Goal: Navigation & Orientation: Find specific page/section

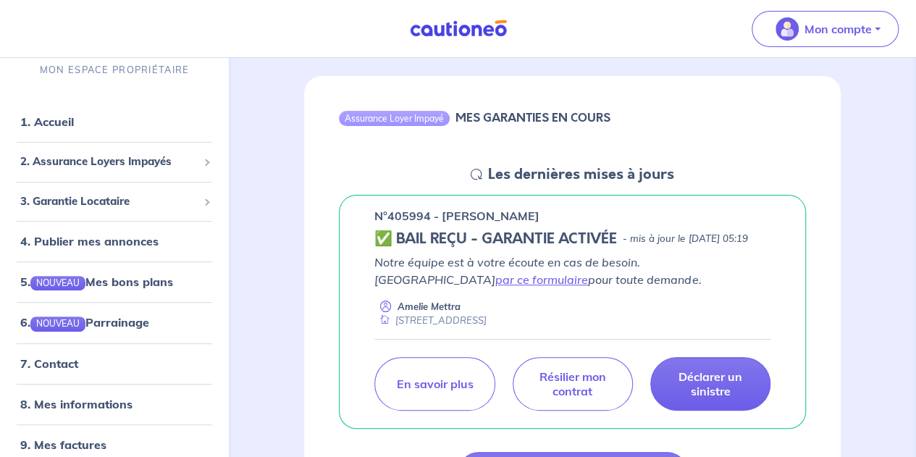
scroll to position [145, 0]
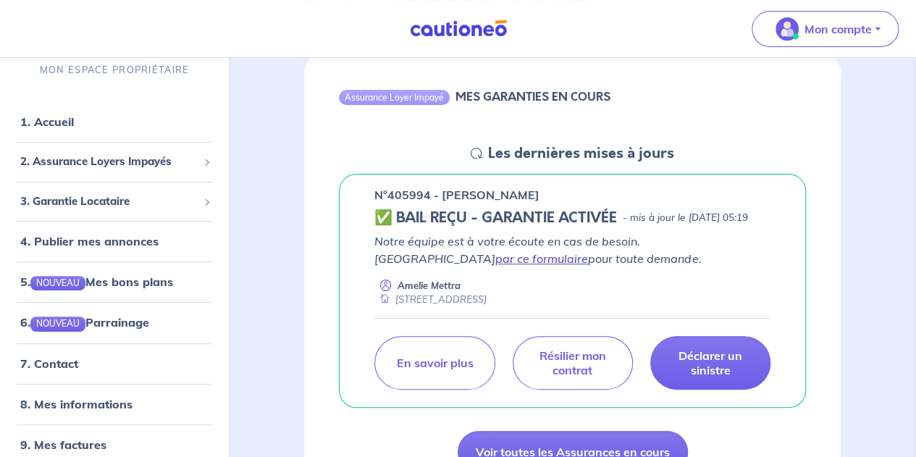
click at [588, 259] on link "par ce formulaire" at bounding box center [541, 258] width 93 height 14
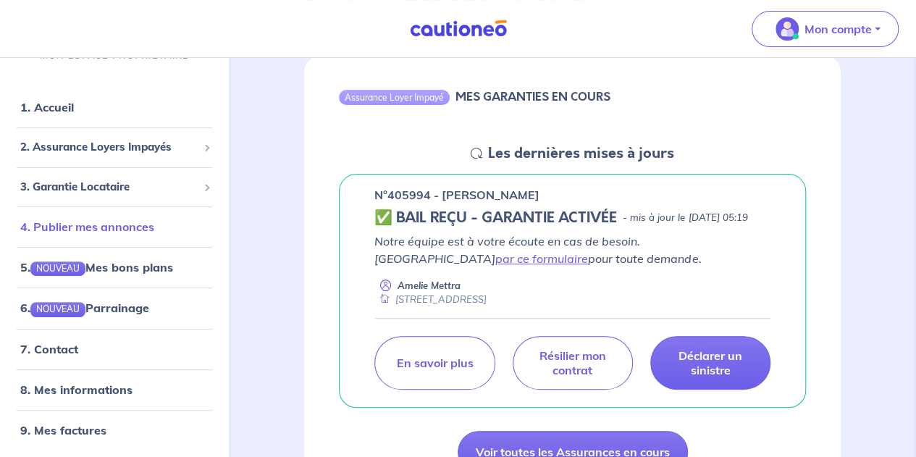
click at [127, 227] on link "4. Publier mes annonces" at bounding box center [87, 226] width 134 height 14
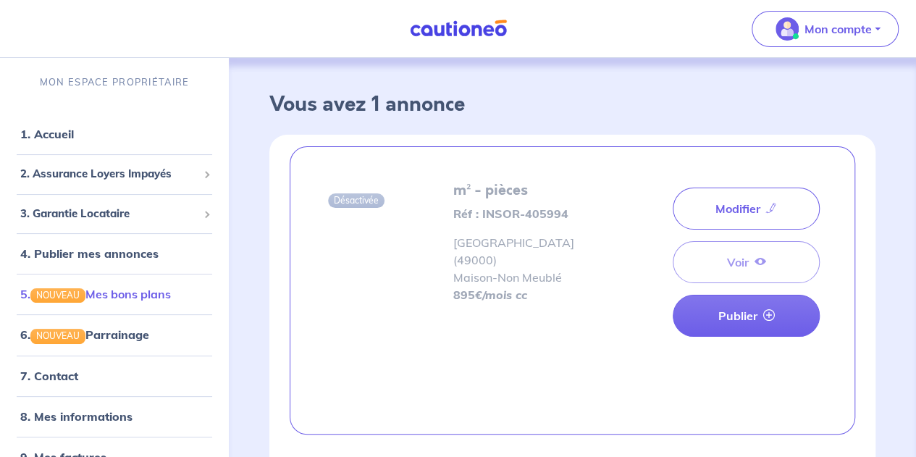
click at [117, 293] on link "5. NOUVEAU Mes bons plans" at bounding box center [95, 294] width 151 height 14
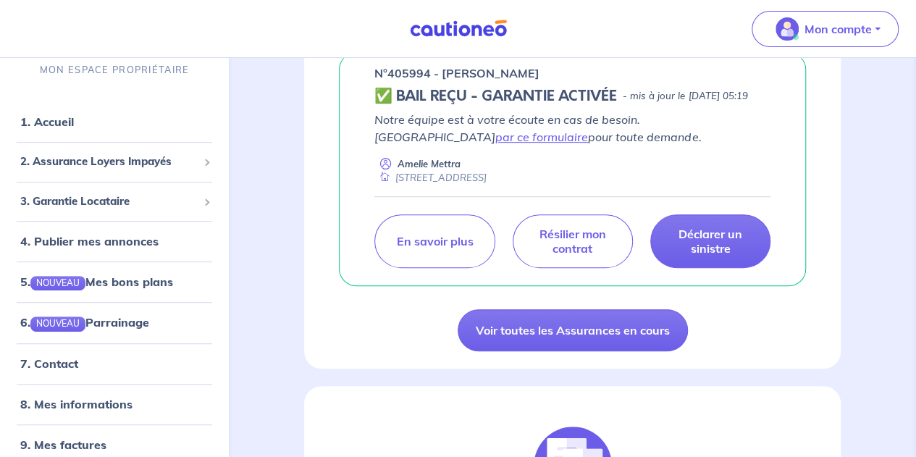
scroll to position [290, 0]
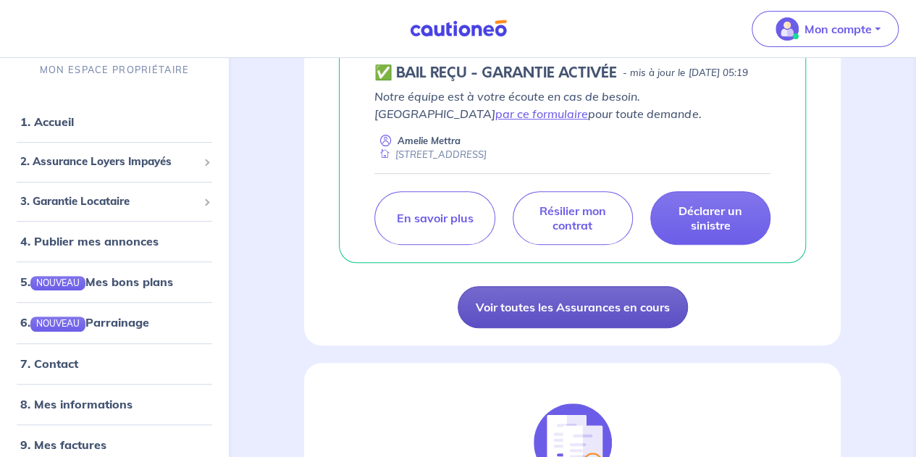
click at [529, 327] on link "Voir toutes les Assurances en cours" at bounding box center [573, 307] width 230 height 42
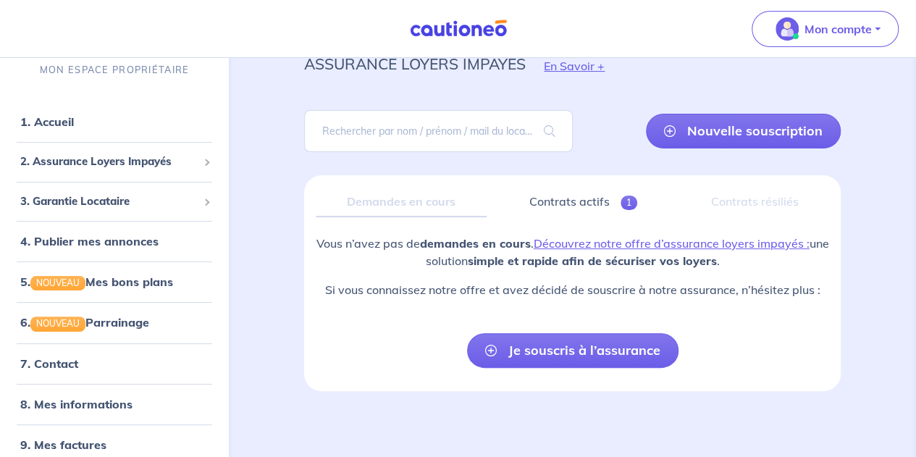
scroll to position [62, 0]
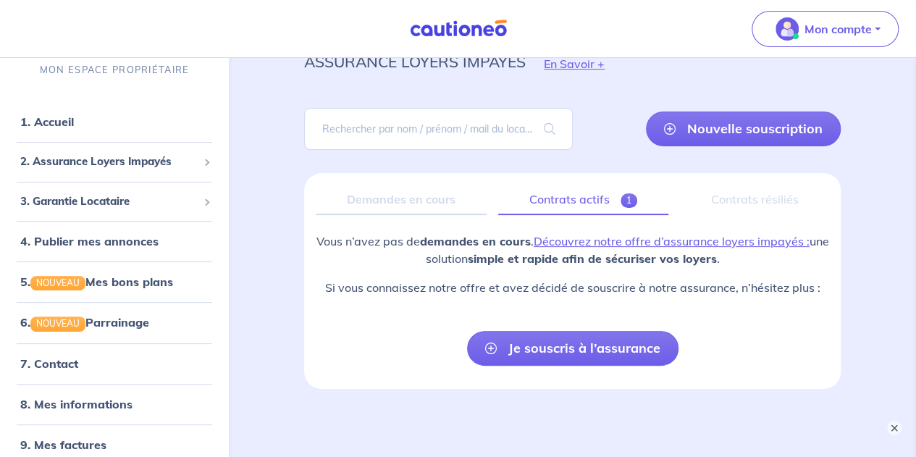
click at [562, 194] on link "Contrats actifs 1" at bounding box center [583, 200] width 170 height 30
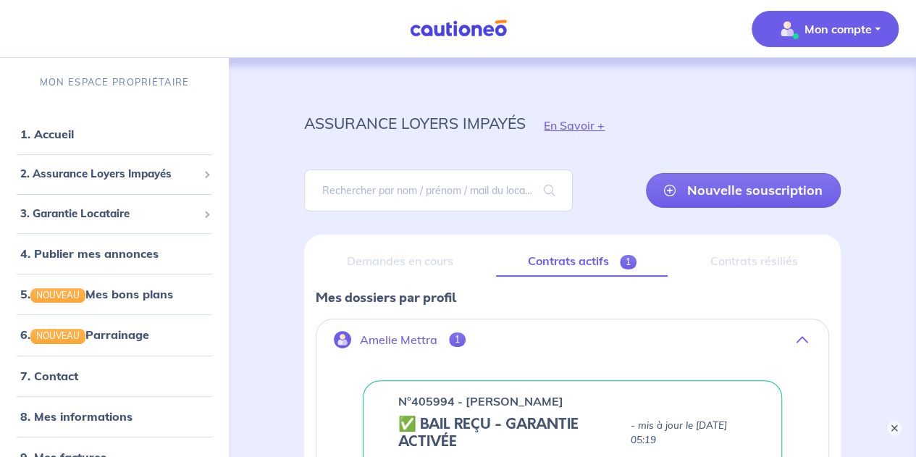
click at [878, 30] on button "Mon compte" at bounding box center [825, 29] width 147 height 36
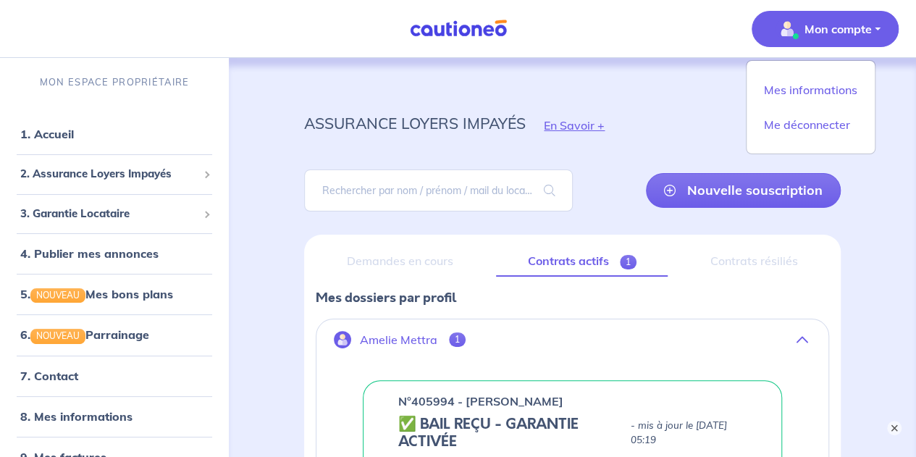
click at [840, 35] on p "Mon compte" at bounding box center [838, 28] width 67 height 17
